Goal: Information Seeking & Learning: Learn about a topic

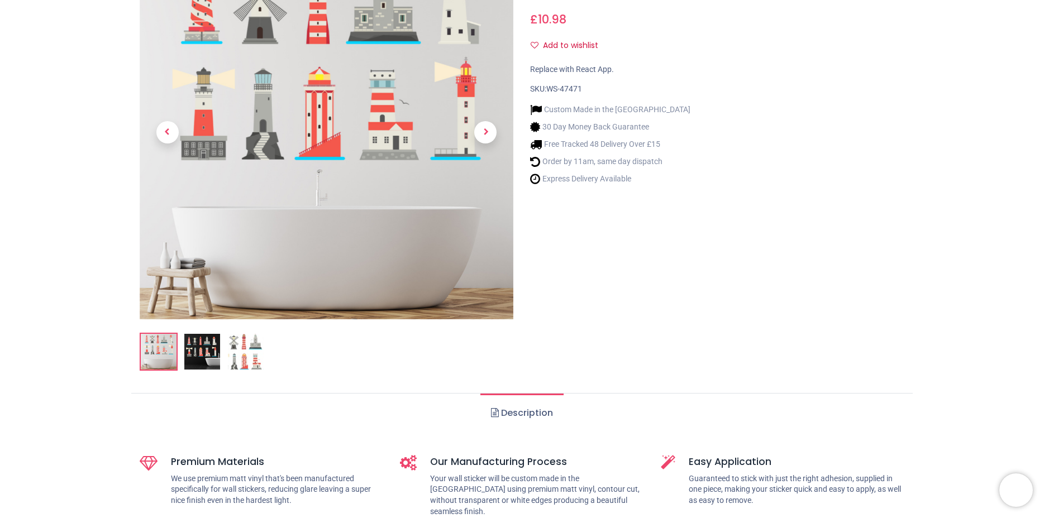
scroll to position [372, 0]
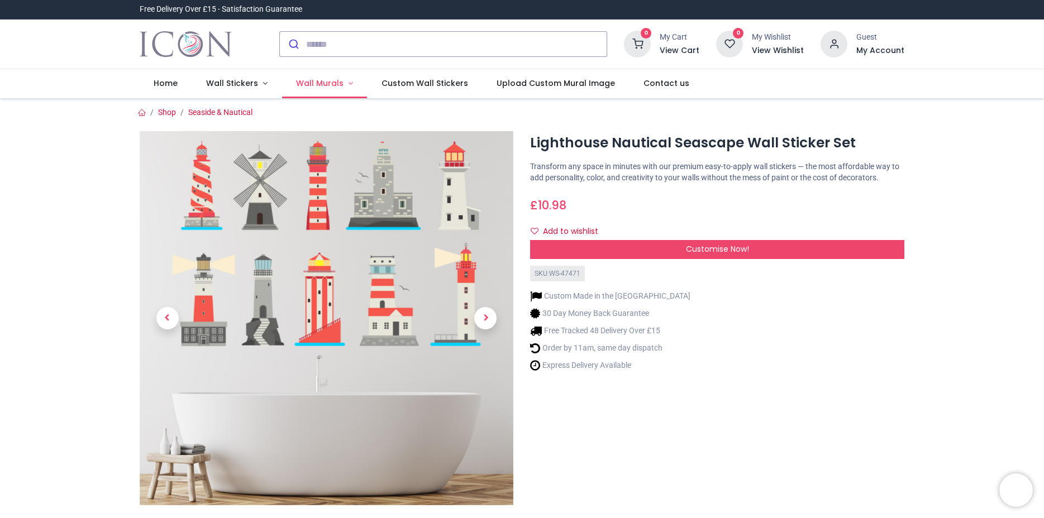
click at [341, 84] on link "Wall Murals" at bounding box center [324, 83] width 85 height 29
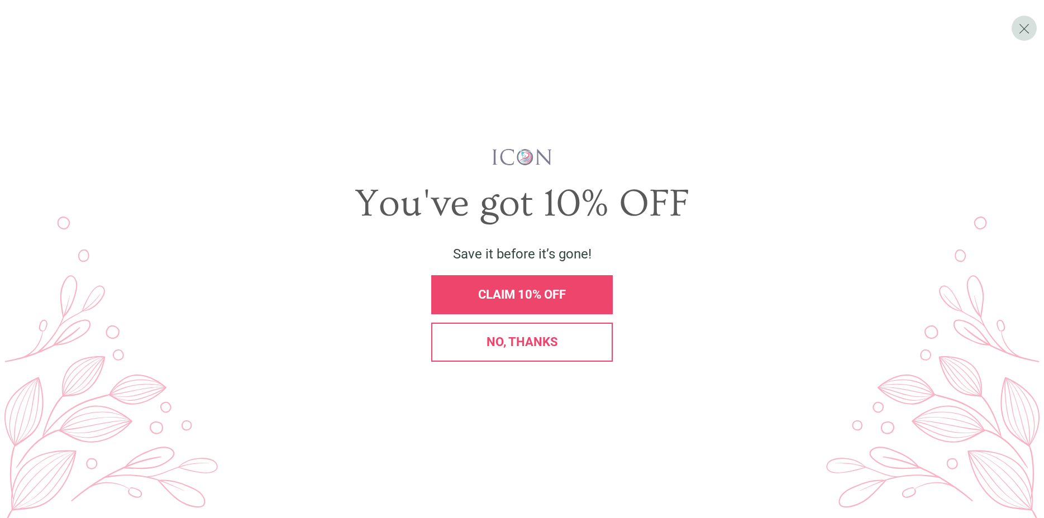
click at [473, 356] on div "No, thanks" at bounding box center [522, 342] width 182 height 39
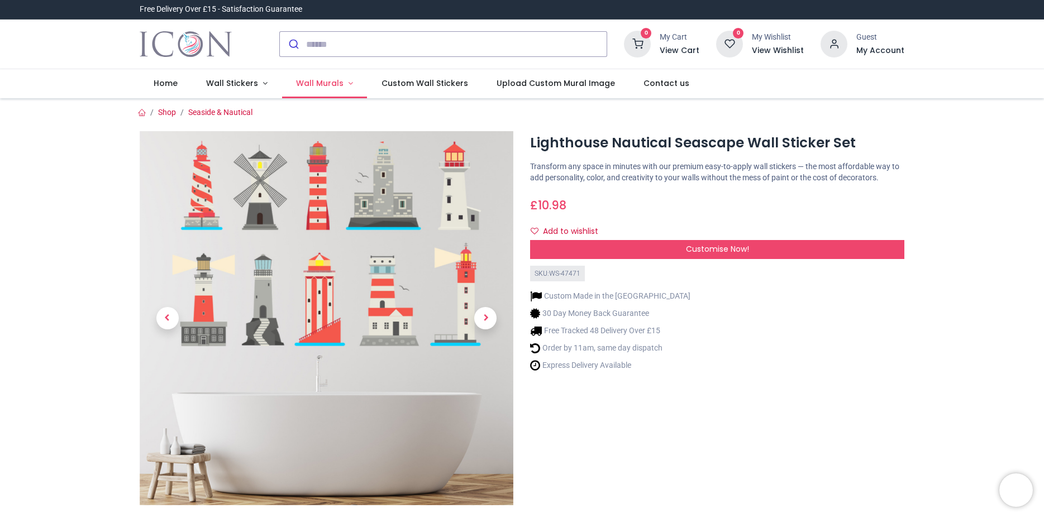
click at [341, 86] on link "Wall Murals" at bounding box center [324, 83] width 85 height 29
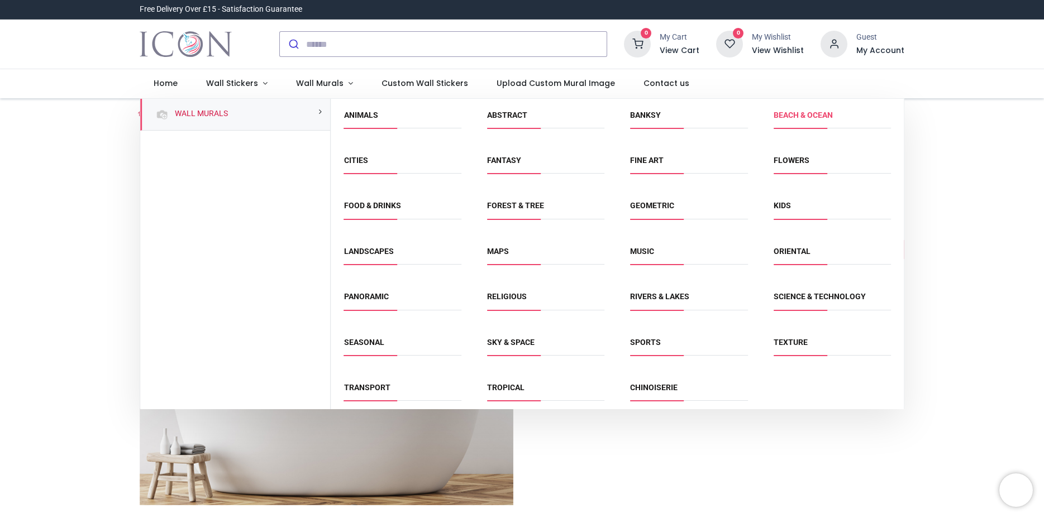
click at [778, 117] on link "Beach & Ocean" at bounding box center [803, 115] width 59 height 9
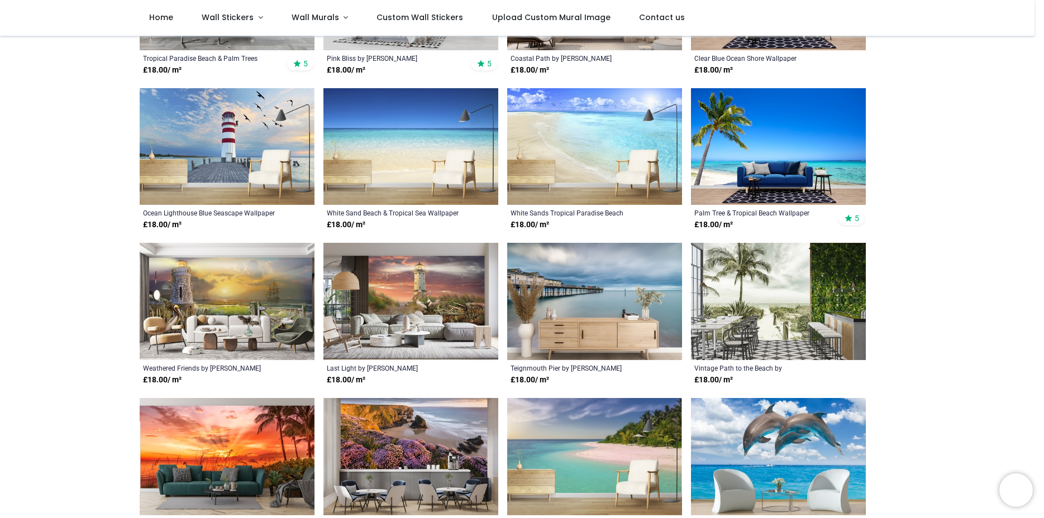
scroll to position [189, 0]
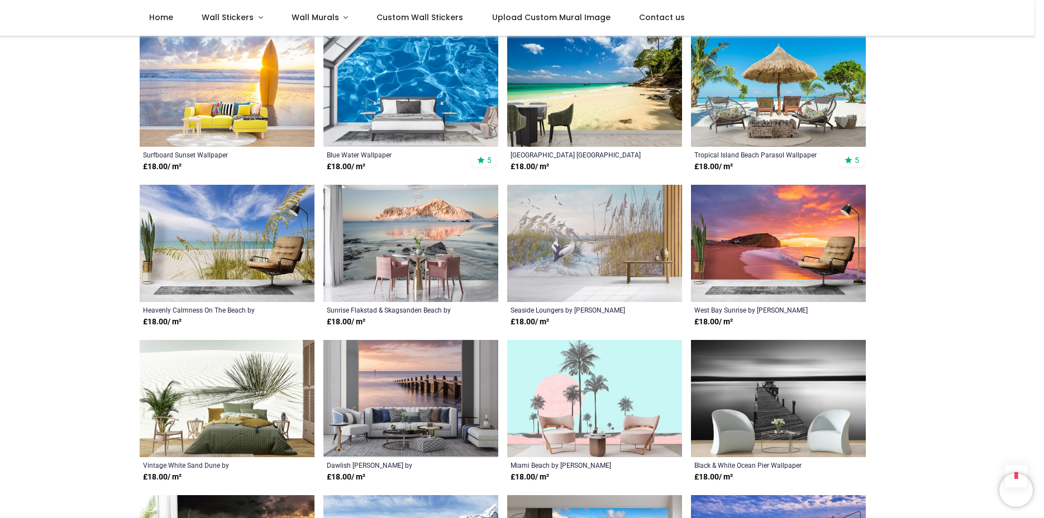
scroll to position [1674, 0]
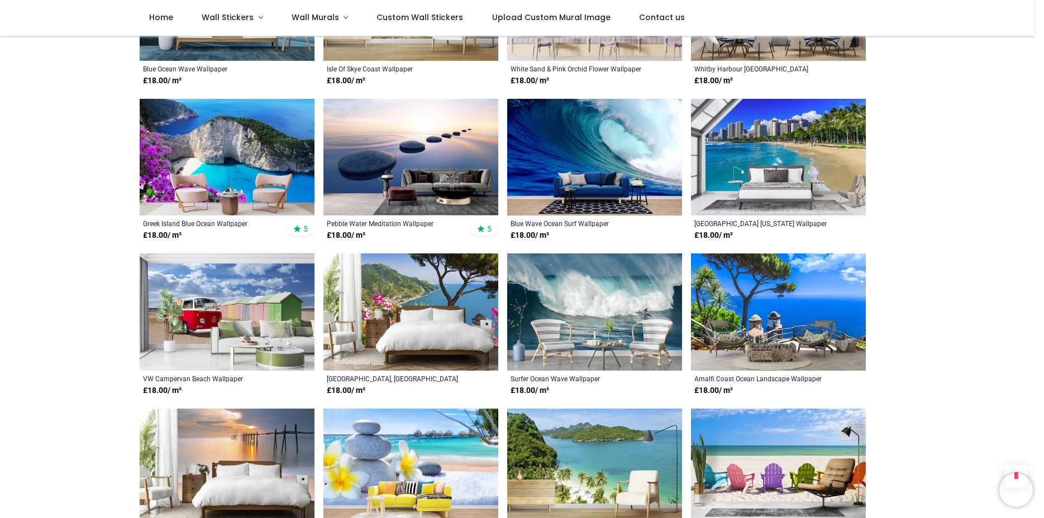
scroll to position [2976, 0]
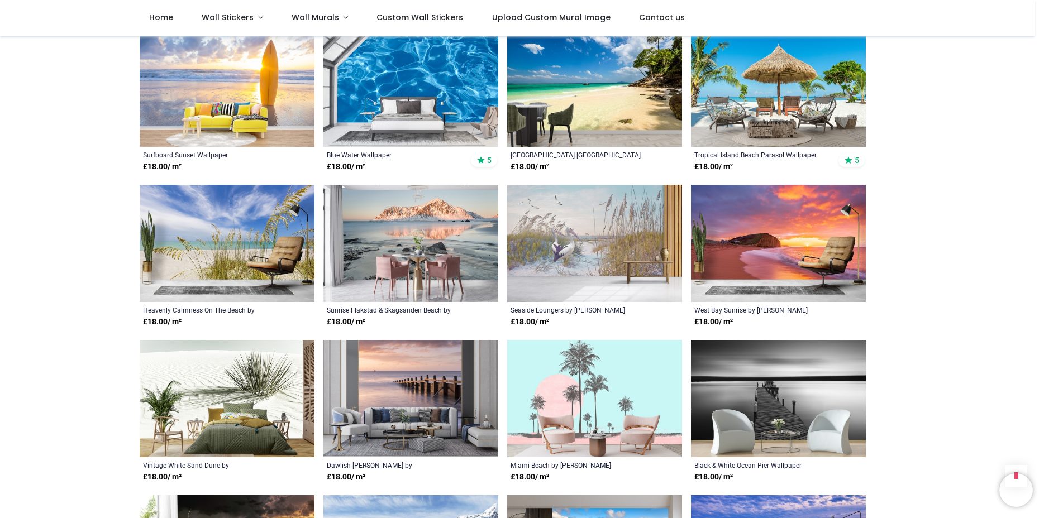
scroll to position [1178, 0]
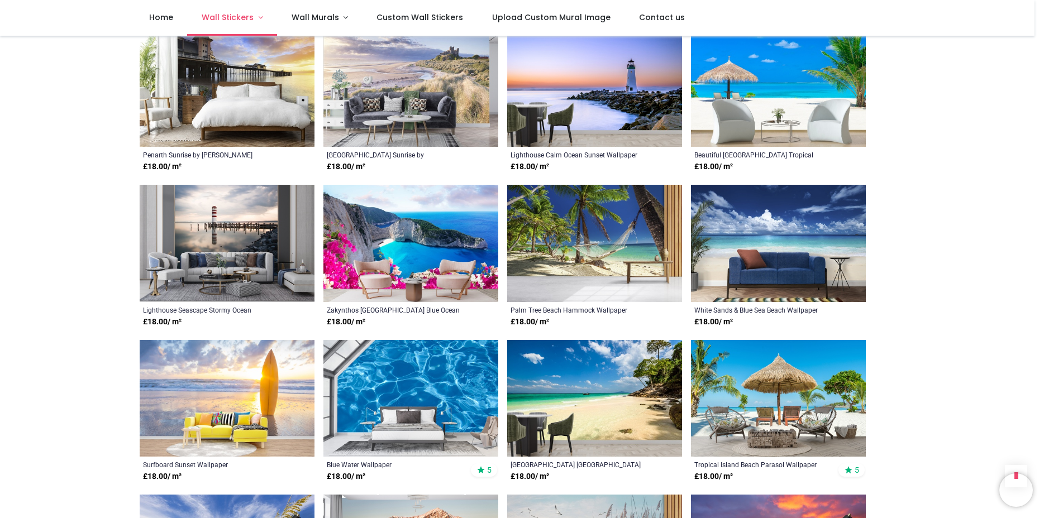
click at [257, 17] on link "Wall Stickers" at bounding box center [232, 18] width 90 height 36
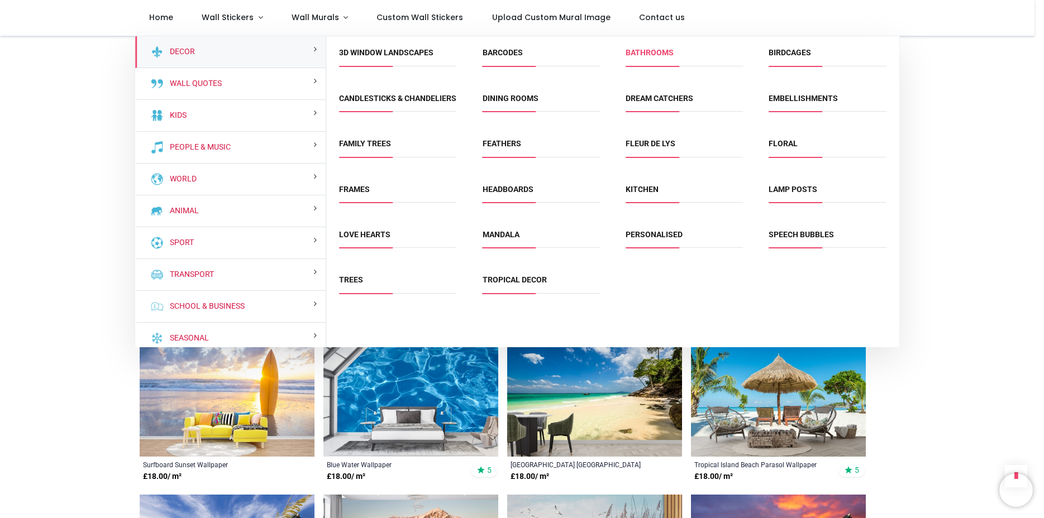
click at [645, 56] on link "Bathrooms" at bounding box center [650, 52] width 48 height 9
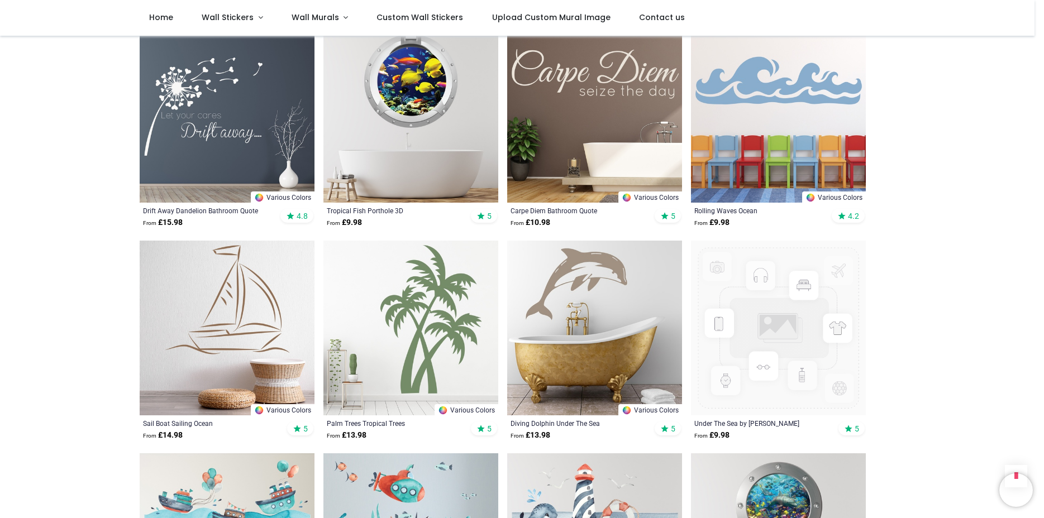
scroll to position [1054, 0]
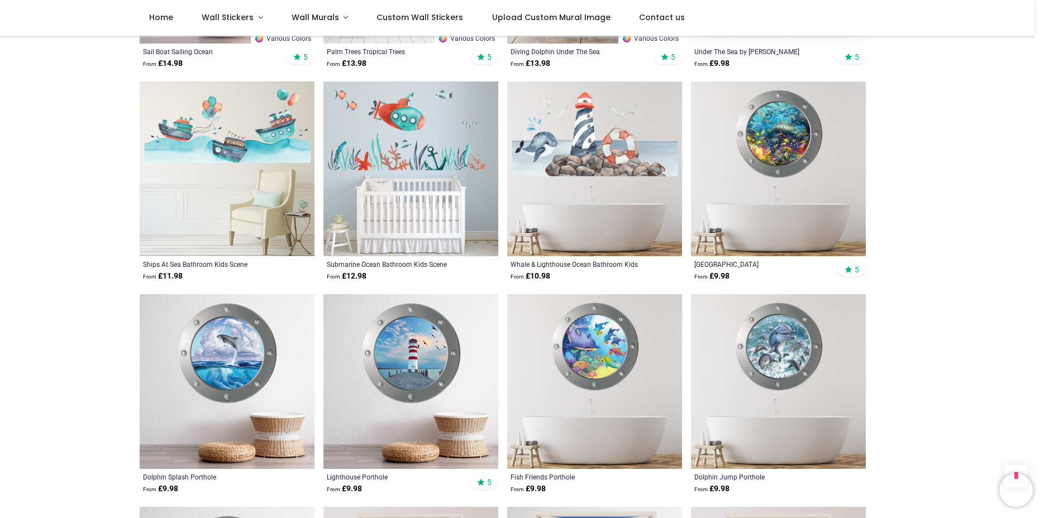
scroll to position [868, 0]
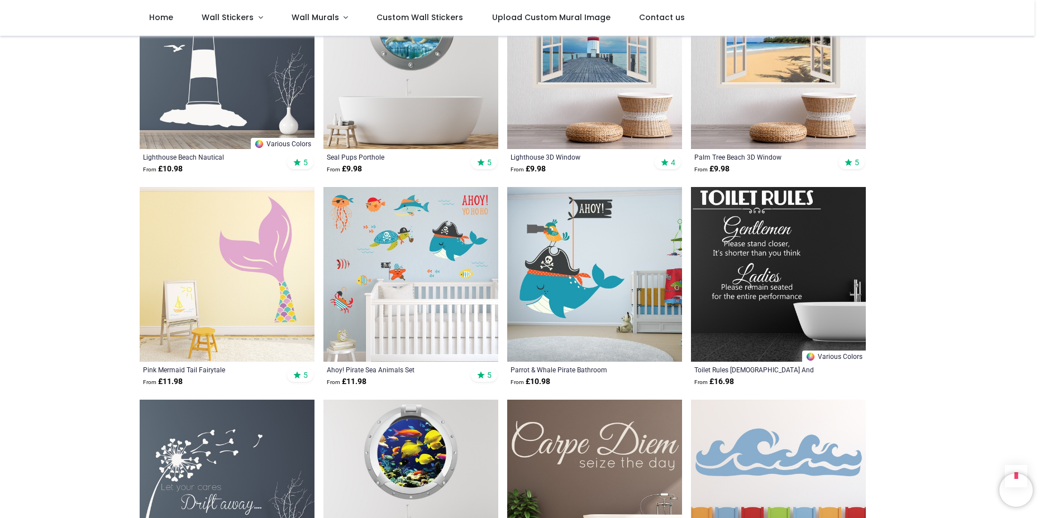
scroll to position [186, 0]
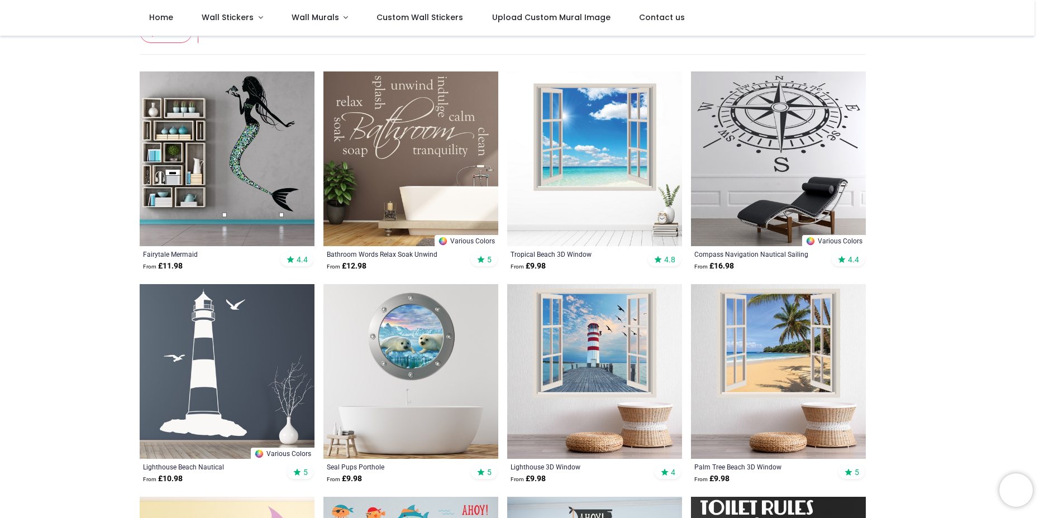
click at [769, 353] on img at bounding box center [778, 371] width 175 height 175
click at [596, 139] on img at bounding box center [594, 158] width 175 height 175
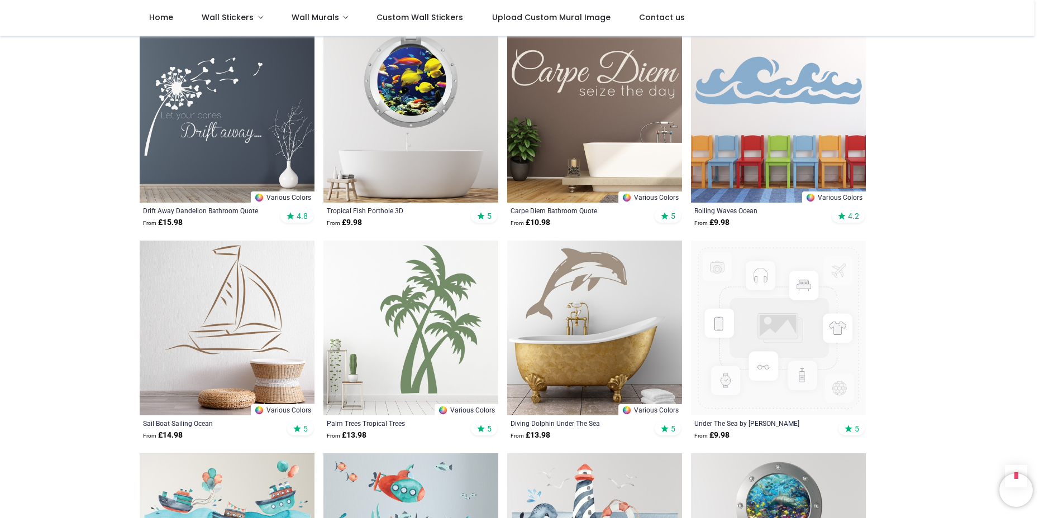
scroll to position [1116, 0]
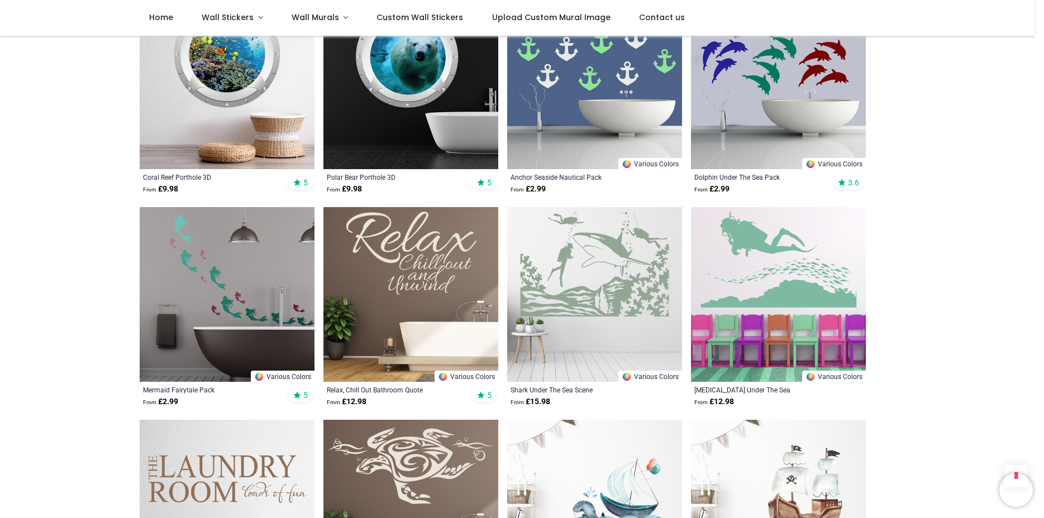
scroll to position [2852, 0]
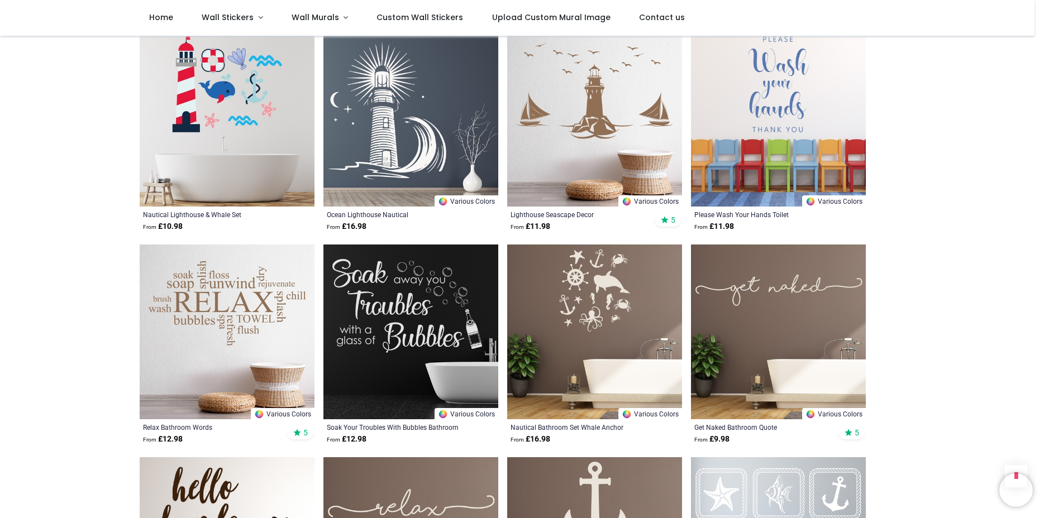
scroll to position [3906, 0]
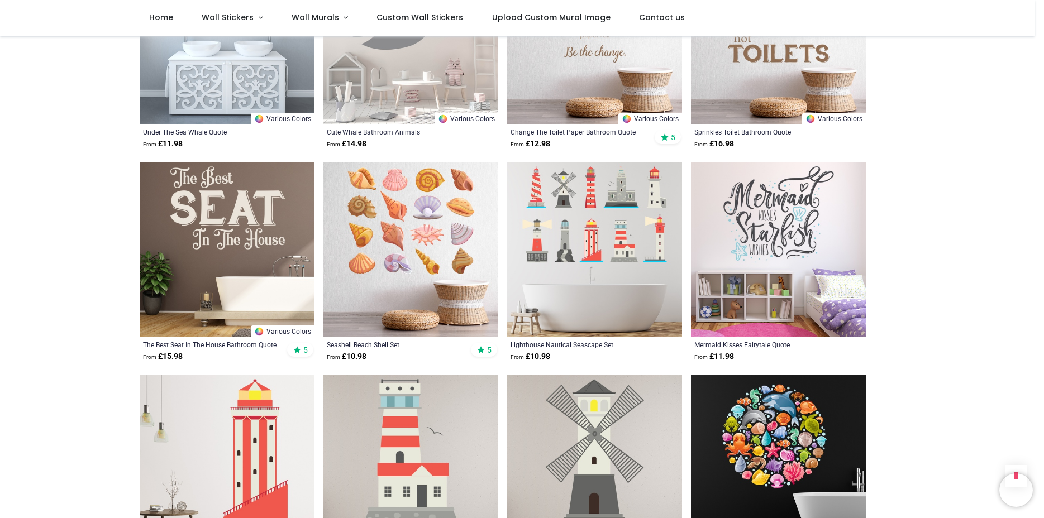
scroll to position [5704, 0]
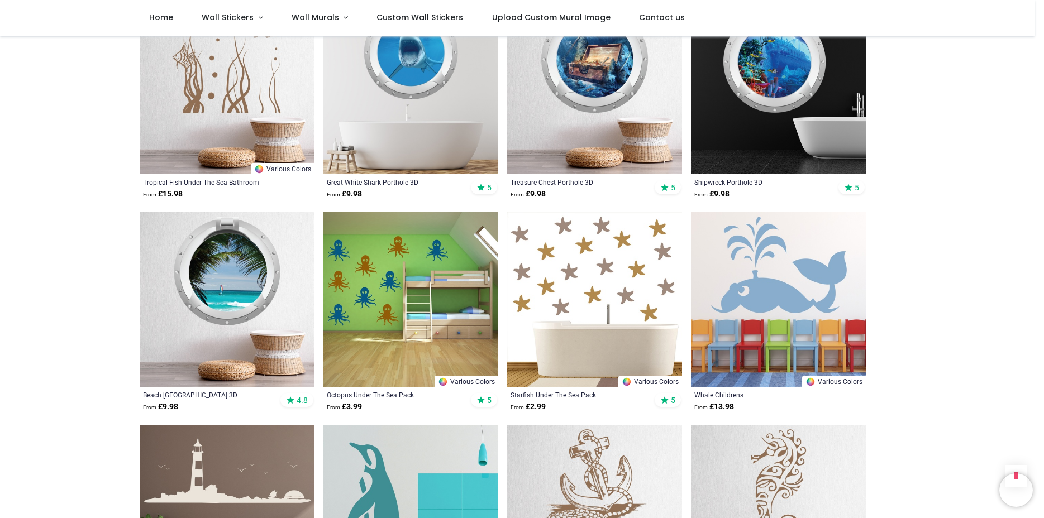
scroll to position [7378, 0]
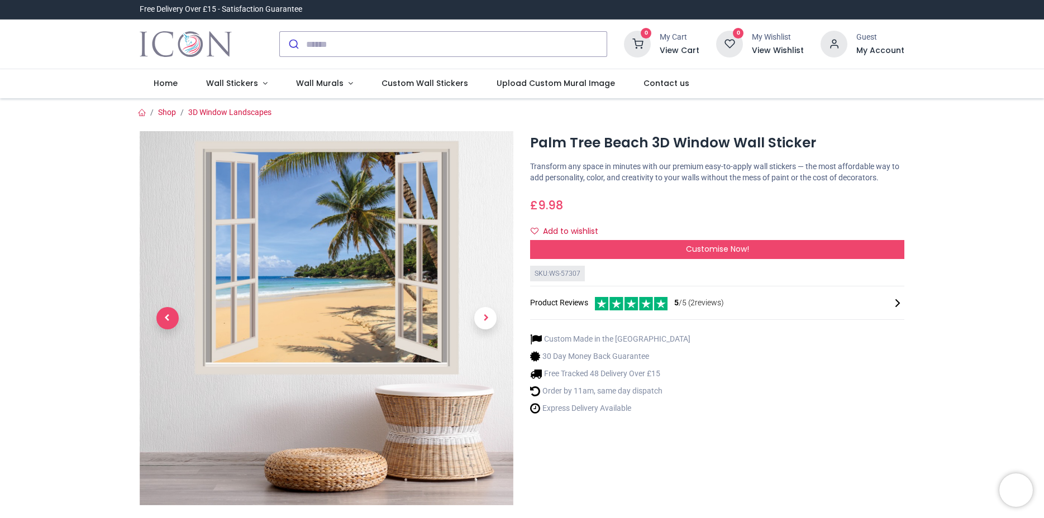
click at [160, 318] on span "Previous" at bounding box center [167, 318] width 22 height 22
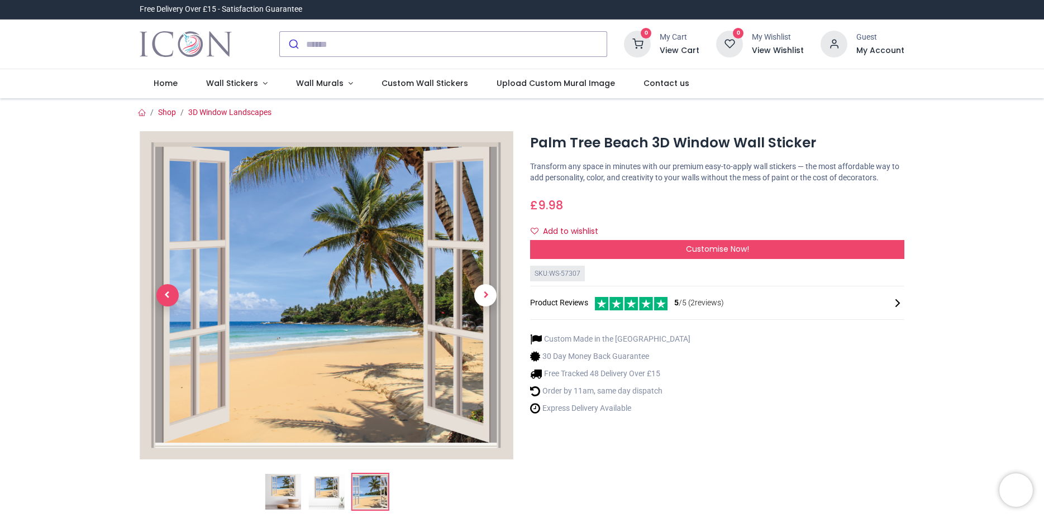
click at [160, 318] on link at bounding box center [168, 295] width 56 height 230
